Goal: Information Seeking & Learning: Learn about a topic

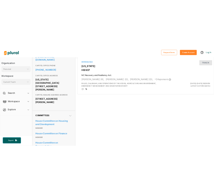
scroll to position [136, 0]
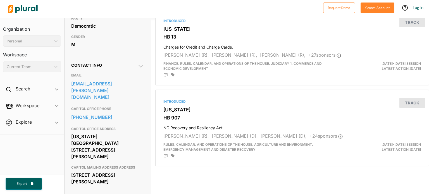
click at [132, 30] on div "Democratic" at bounding box center [107, 26] width 73 height 8
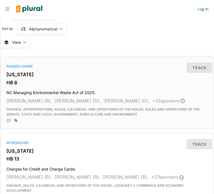
scroll to position [0, 0]
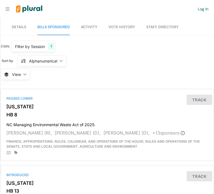
click at [20, 27] on span "Details" at bounding box center [19, 27] width 15 height 4
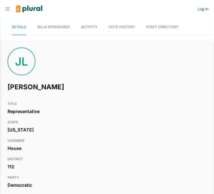
click at [49, 28] on span "Bills Sponsored" at bounding box center [53, 27] width 32 height 4
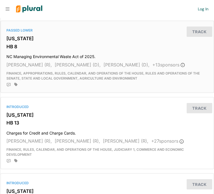
scroll to position [62, 0]
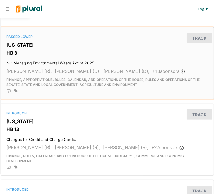
click at [15, 43] on h3 "[US_STATE]" at bounding box center [107, 45] width 202 height 6
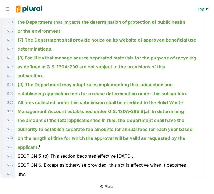
scroll to position [2549, 0]
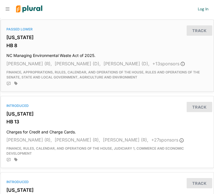
scroll to position [112, 0]
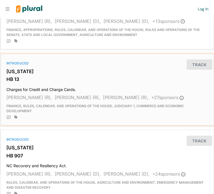
click at [12, 75] on div "Introduced North Carolina HB 13 Charges for Credit and Charge Cards. Harry Warr…" at bounding box center [107, 90] width 213 height 72
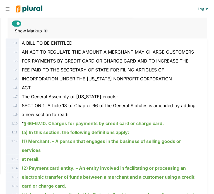
scroll to position [140, 0]
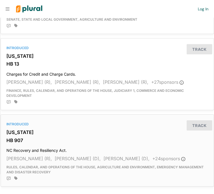
scroll to position [140, 0]
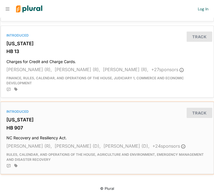
click at [17, 120] on h3 "[US_STATE]" at bounding box center [107, 120] width 202 height 6
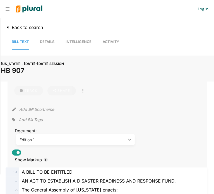
click at [12, 26] on span "Back to search" at bounding box center [26, 28] width 34 height 6
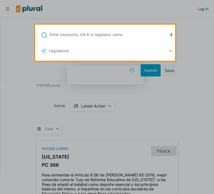
click at [9, 89] on div at bounding box center [107, 127] width 214 height 133
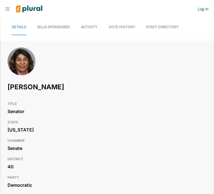
click at [49, 28] on span "Bills Sponsored" at bounding box center [53, 27] width 32 height 4
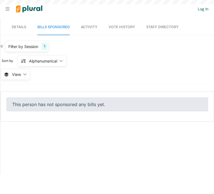
click at [12, 26] on span "Details" at bounding box center [19, 27] width 15 height 4
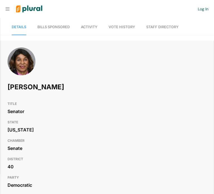
click at [51, 27] on span "Bills Sponsored" at bounding box center [53, 27] width 32 height 4
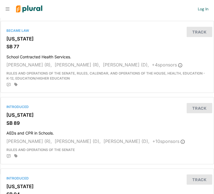
scroll to position [168, 0]
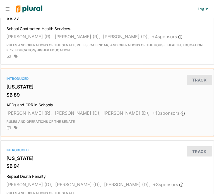
click at [23, 86] on h3 "[US_STATE]" at bounding box center [107, 87] width 202 height 6
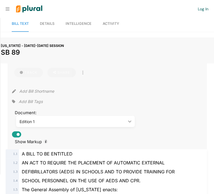
scroll to position [28, 0]
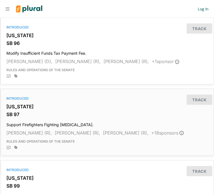
scroll to position [363, 0]
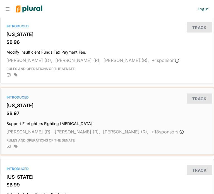
click at [14, 107] on h3 "[US_STATE]" at bounding box center [107, 106] width 202 height 6
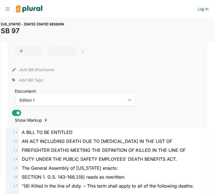
scroll to position [84, 0]
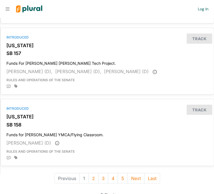
scroll to position [1365, 0]
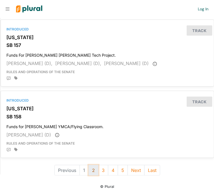
click at [92, 165] on button "2" at bounding box center [94, 170] width 10 height 11
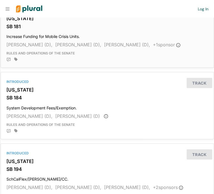
scroll to position [195, 0]
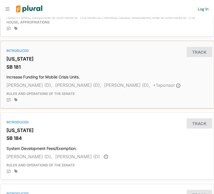
click at [19, 58] on h3 "[US_STATE]" at bounding box center [107, 59] width 202 height 6
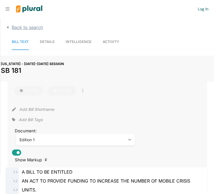
click at [17, 29] on span "Back to search" at bounding box center [26, 28] width 34 height 6
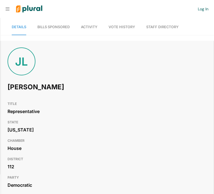
click at [90, 27] on span "Activity" at bounding box center [89, 27] width 16 height 4
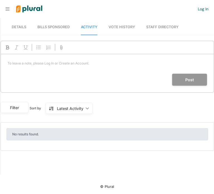
click at [118, 27] on span "Vote History" at bounding box center [122, 27] width 27 height 4
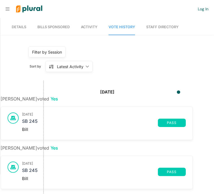
click at [163, 26] on link "Staff Directory" at bounding box center [162, 27] width 32 height 16
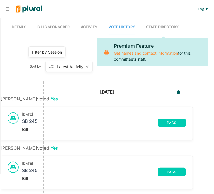
click at [15, 27] on span "Details" at bounding box center [19, 27] width 15 height 4
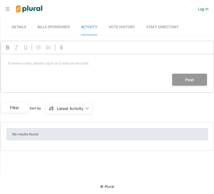
click at [20, 28] on span "Details" at bounding box center [19, 27] width 15 height 4
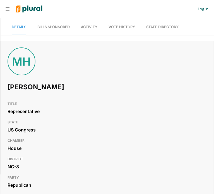
click at [49, 27] on span "Bills Sponsored" at bounding box center [53, 27] width 32 height 4
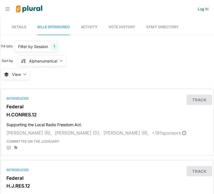
click at [16, 27] on span "Details" at bounding box center [19, 27] width 15 height 4
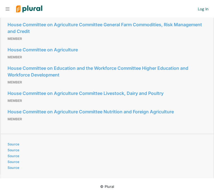
scroll to position [540, 0]
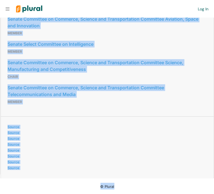
scroll to position [1017, 0]
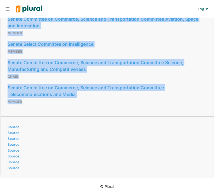
drag, startPoint x: 5, startPoint y: 53, endPoint x: 143, endPoint y: 110, distance: 149.3
copy div "Senate Committee on Communications, Media, and Broadband Member Senate Committe…"
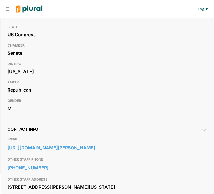
scroll to position [0, 0]
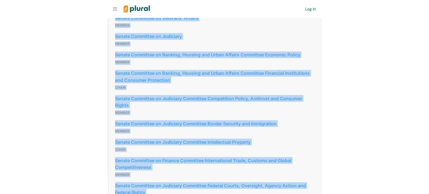
scroll to position [941, 0]
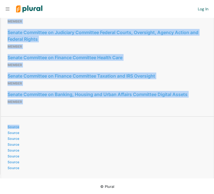
drag, startPoint x: 7, startPoint y: 38, endPoint x: 142, endPoint y: 117, distance: 156.7
copy div "Senate Committee on Competition Policy, Antitrust, and Consumer Rights Member S…"
drag, startPoint x: 38, startPoint y: 129, endPoint x: 38, endPoint y: 114, distance: 15.6
click at [38, 129] on div "Source Source Source Source Source Source Source Source" at bounding box center [107, 144] width 199 height 53
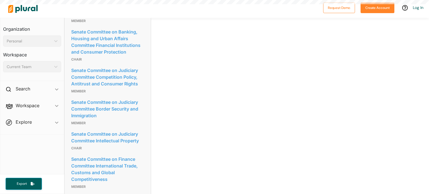
scroll to position [914, 0]
